Goal: Complete application form

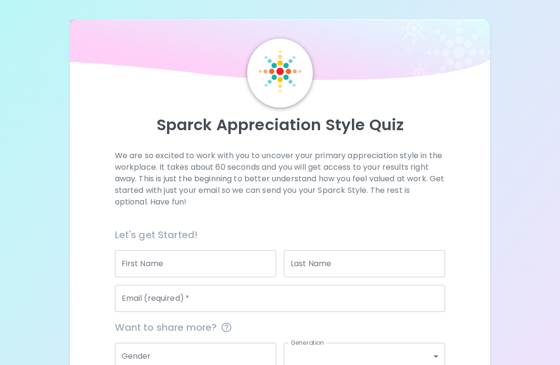
scroll to position [95, 0]
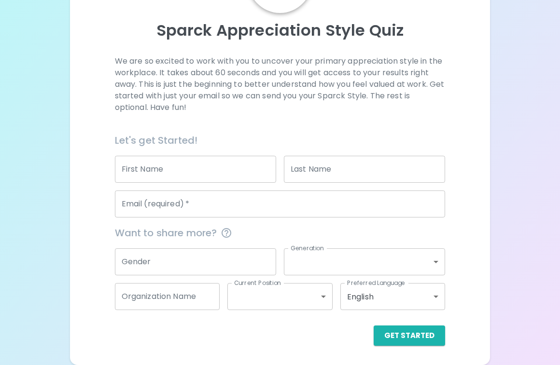
click at [190, 177] on input "First Name" at bounding box center [195, 169] width 161 height 27
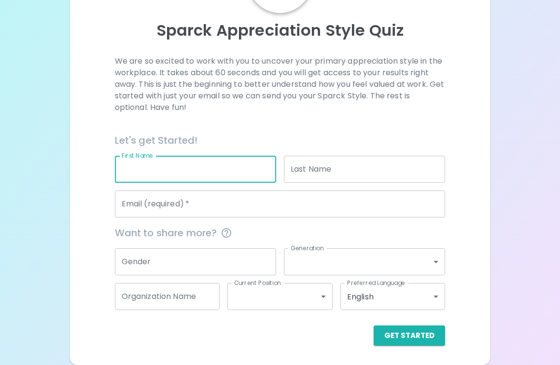
type input "[PERSON_NAME]"
type input "Likely"
type input "[EMAIL_ADDRESS][DOMAIN_NAME]"
type input "[GEOGRAPHIC_DATA]"
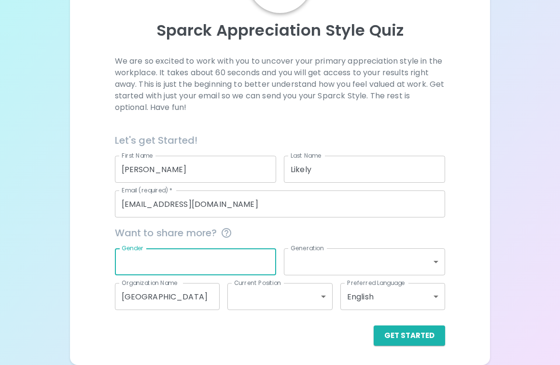
click at [180, 262] on input "Gender" at bounding box center [195, 262] width 161 height 27
type input "[DEMOGRAPHIC_DATA]"
click at [344, 251] on body "Sparck Appreciation Style Quiz We are so excited to work with you to uncover yo…" at bounding box center [280, 135] width 560 height 460
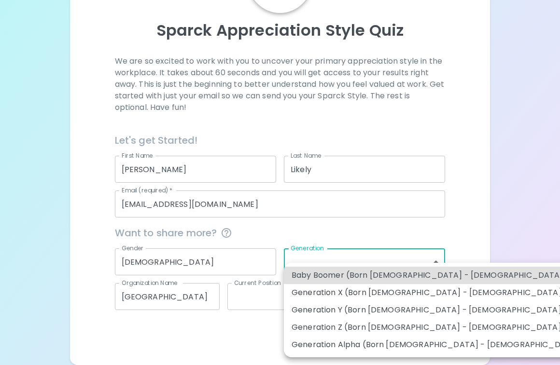
click at [350, 308] on li "Generation Y (Born [DEMOGRAPHIC_DATA] - [DEMOGRAPHIC_DATA])" at bounding box center [437, 310] width 307 height 17
type input "generation_y"
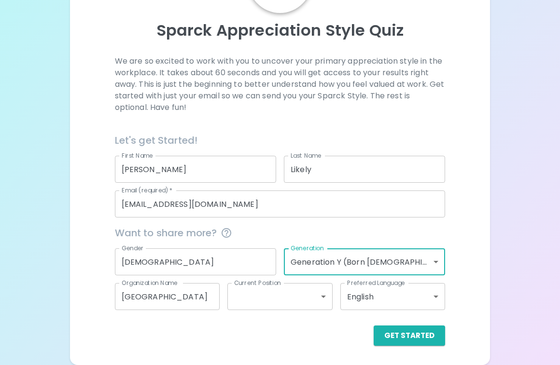
click at [288, 299] on body "Sparck Appreciation Style Quiz We are so excited to work with you to uncover yo…" at bounding box center [280, 135] width 560 height 460
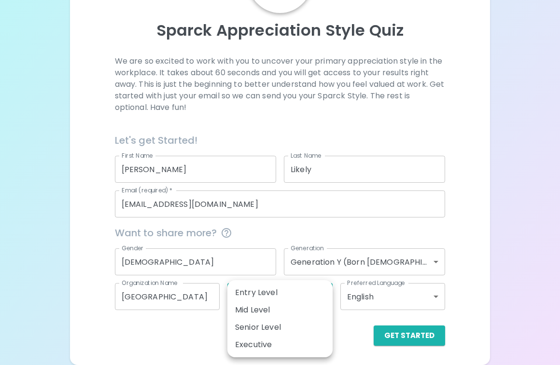
click at [285, 309] on li "Mid Level" at bounding box center [279, 310] width 105 height 17
type input "mid_level"
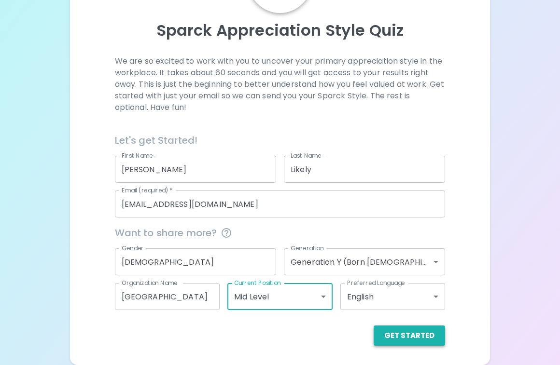
click at [433, 339] on button "Get Started" at bounding box center [408, 336] width 71 height 20
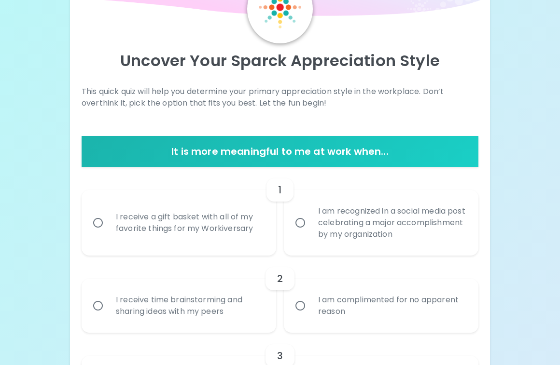
scroll to position [58, 0]
